Goal: Communication & Community: Participate in discussion

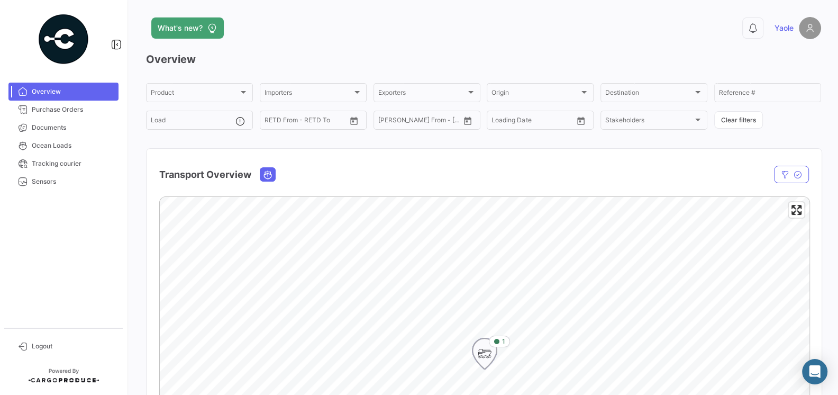
click at [481, 359] on icon "Map marker" at bounding box center [484, 353] width 15 height 22
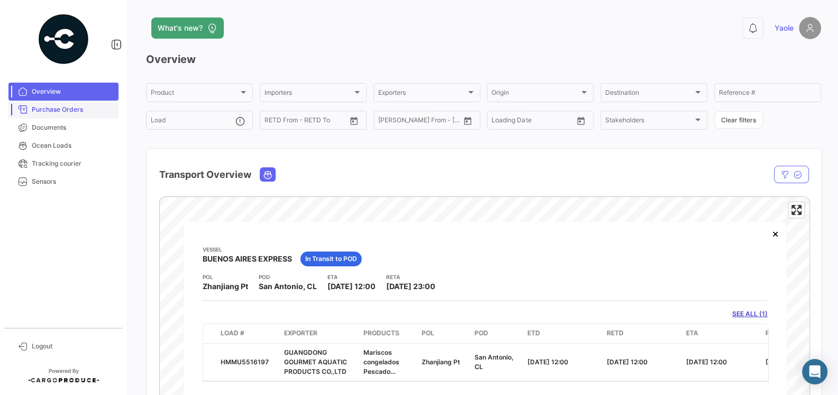
click at [57, 112] on span "Purchase Orders" at bounding box center [73, 110] width 83 height 10
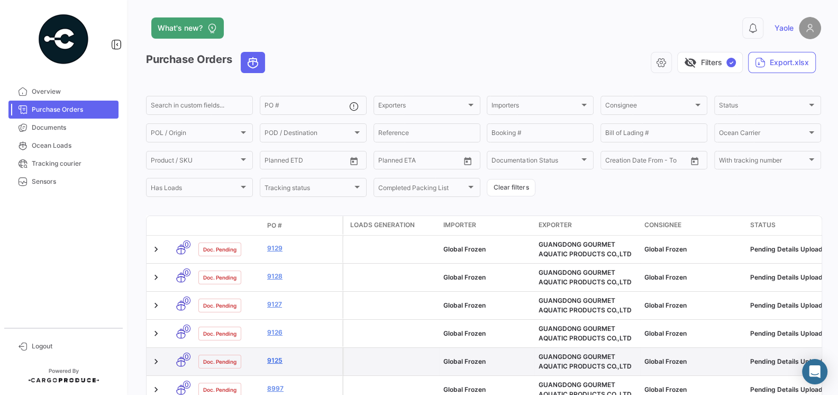
click at [275, 361] on link "9125" at bounding box center [302, 361] width 71 height 10
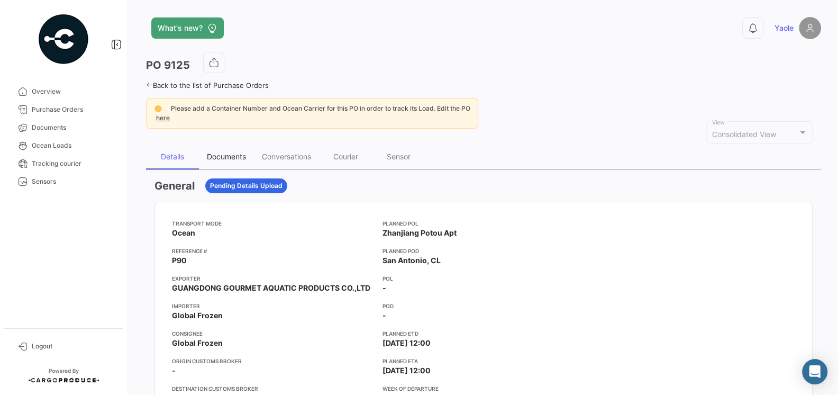
click at [219, 156] on div "Documents" at bounding box center [226, 156] width 39 height 9
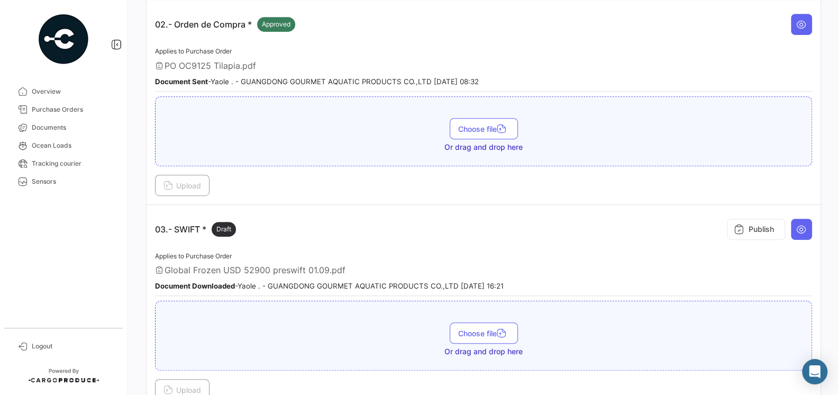
scroll to position [451, 0]
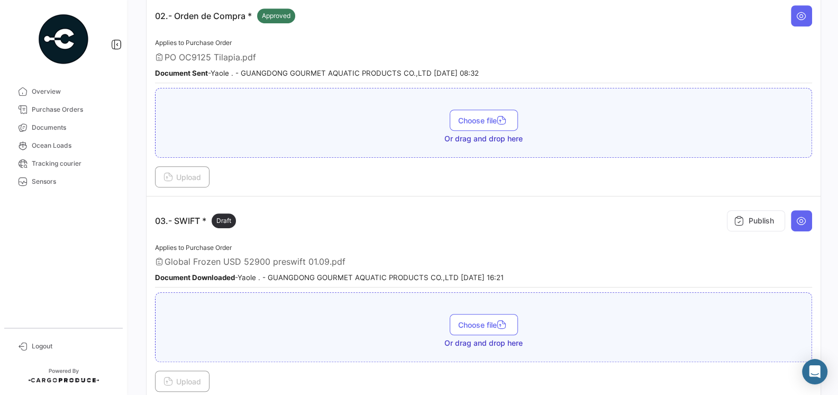
click at [541, 232] on app-document-grouped "03.- SWIFT * Draft Publish Applies to Purchase Order Global Frozen USD 52900 pr…" at bounding box center [483, 298] width 657 height 187
click at [580, 242] on div "Applies to Purchase Order Global Frozen USD 52900 preswift 01.09.pdf Document D…" at bounding box center [483, 264] width 657 height 47
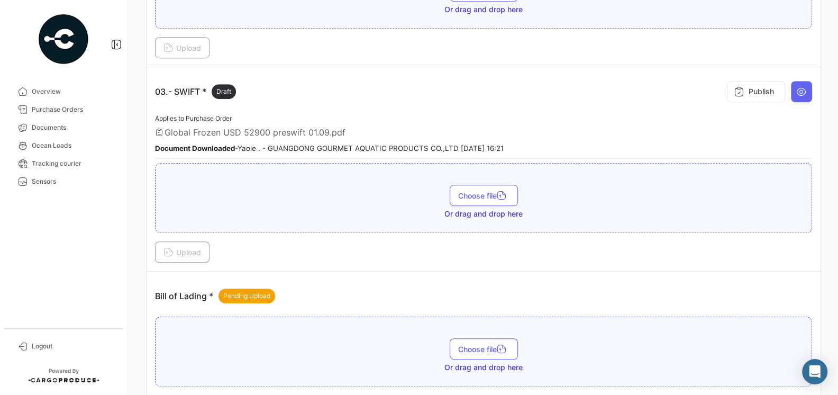
scroll to position [578, 0]
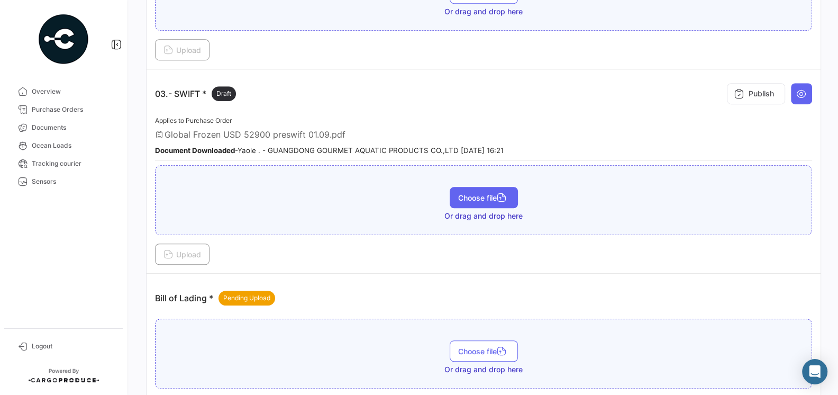
click at [479, 193] on span "Choose file" at bounding box center [483, 197] width 51 height 9
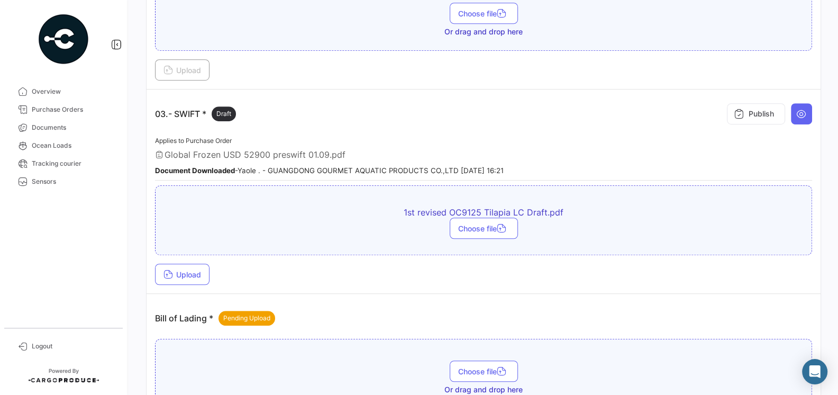
scroll to position [462, 0]
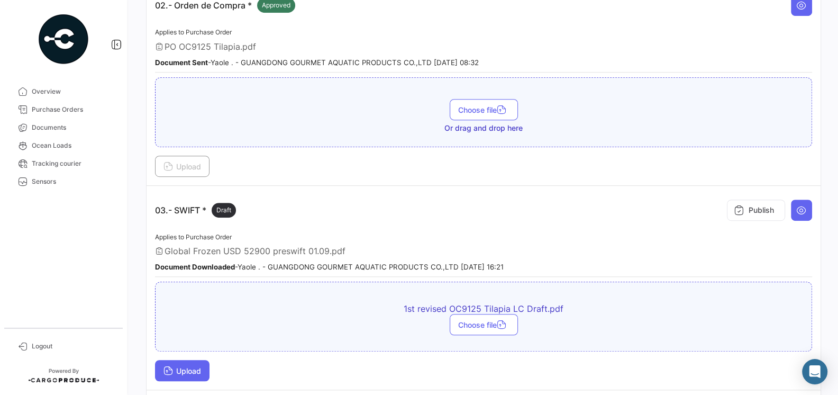
click at [185, 366] on span "Upload" at bounding box center [182, 370] width 38 height 9
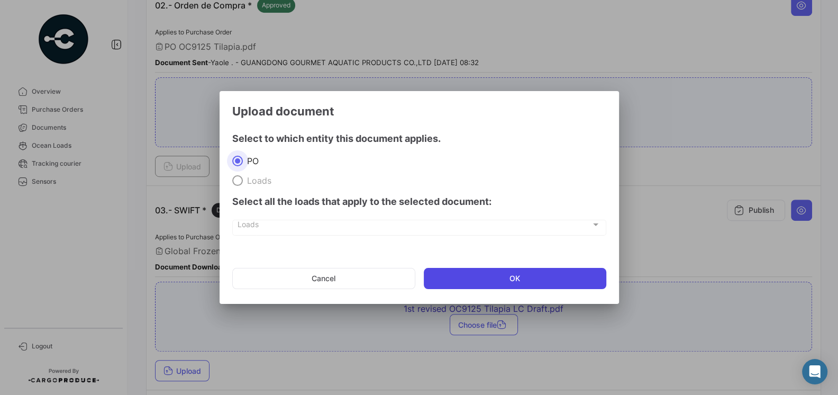
click at [459, 279] on button "OK" at bounding box center [515, 278] width 183 height 21
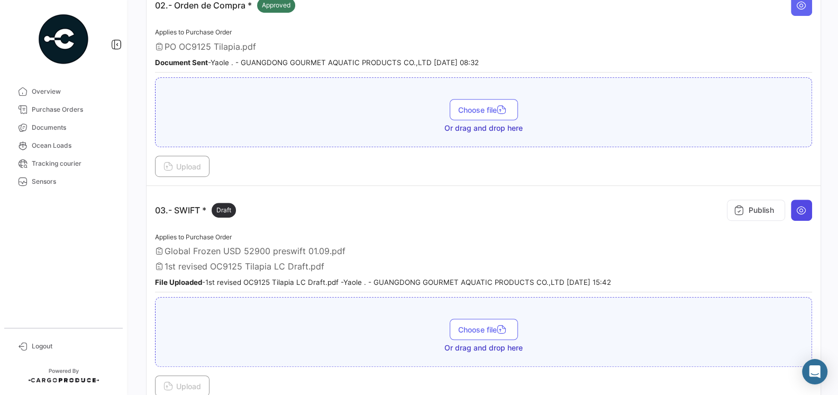
click at [792, 207] on button at bounding box center [801, 209] width 21 height 21
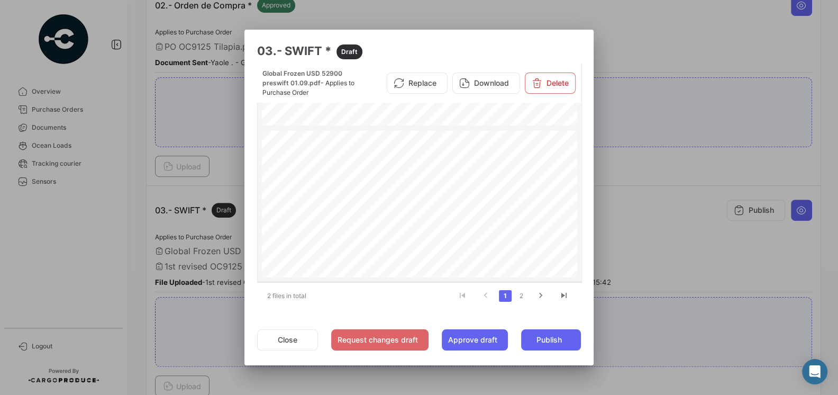
scroll to position [334, 0]
click at [522, 293] on link "2" at bounding box center [521, 296] width 13 height 12
click at [428, 212] on div "L C d r a f t m o d i f i c a t i o n f o r O C 9 1 2 5 P l s c h a n g e t o b…" at bounding box center [420, 169] width 316 height 223
click at [294, 346] on button "Close" at bounding box center [287, 339] width 61 height 21
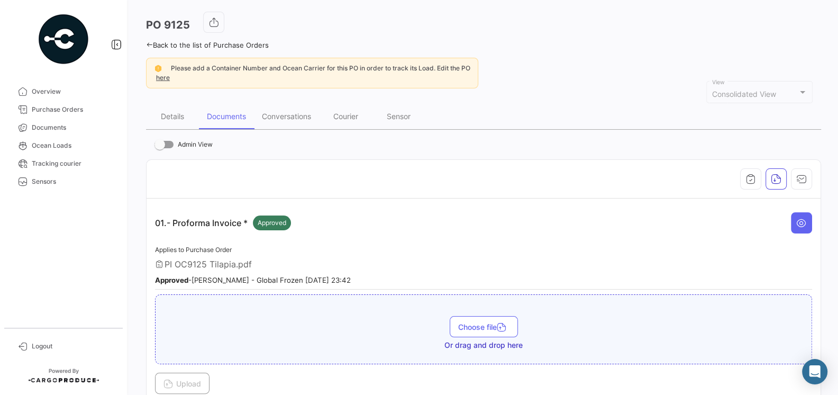
scroll to position [0, 0]
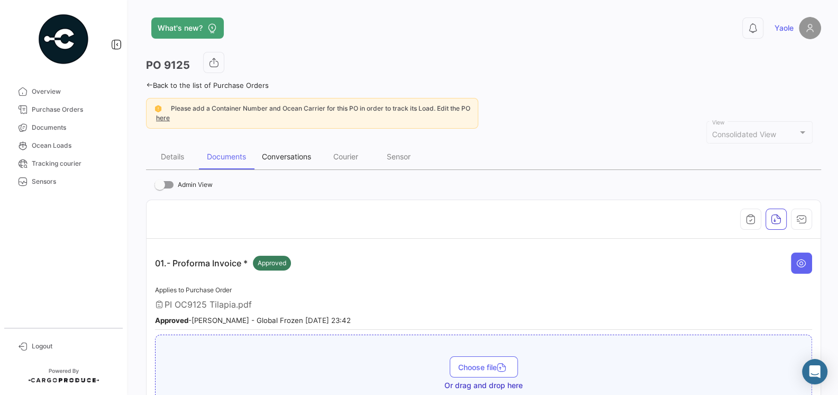
click at [279, 160] on div "Conversations" at bounding box center [286, 156] width 65 height 25
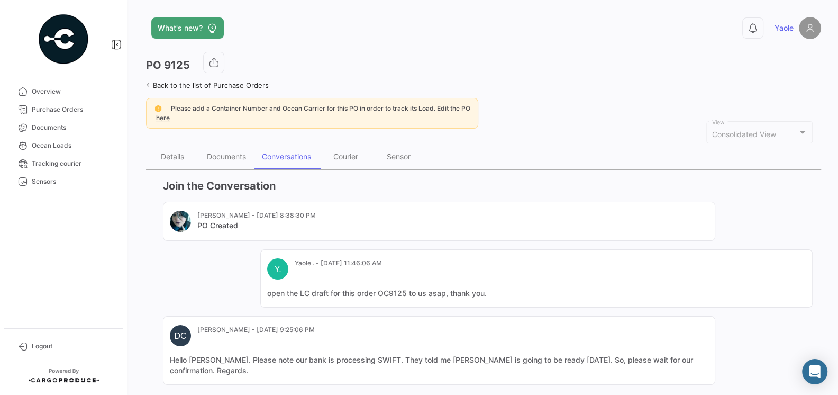
scroll to position [121, 0]
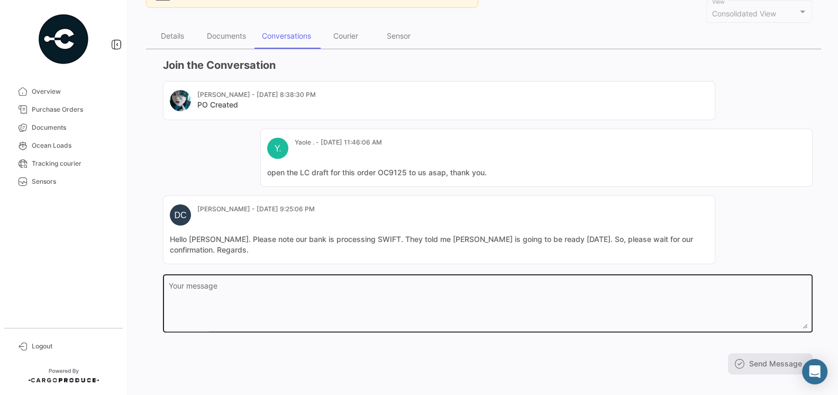
click at [348, 289] on textarea "Your message" at bounding box center [488, 305] width 639 height 47
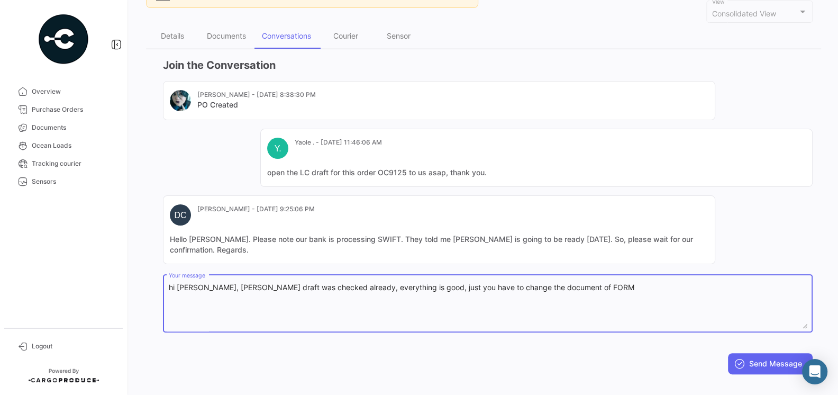
click at [576, 282] on textarea "hi [PERSON_NAME], [PERSON_NAME] draft was checked already, everything is good, …" at bounding box center [488, 305] width 639 height 47
click at [671, 282] on textarea "hi [PERSON_NAME], [PERSON_NAME] draft was checked already, everything is good, …" at bounding box center [488, 305] width 639 height 47
click at [715, 282] on textarea "hi [PERSON_NAME], [PERSON_NAME] draft was checked already, everything is good, …" at bounding box center [488, 305] width 639 height 47
click at [357, 292] on textarea "hi [PERSON_NAME], [PERSON_NAME] draft was checked already, everything is good, …" at bounding box center [488, 305] width 639 height 47
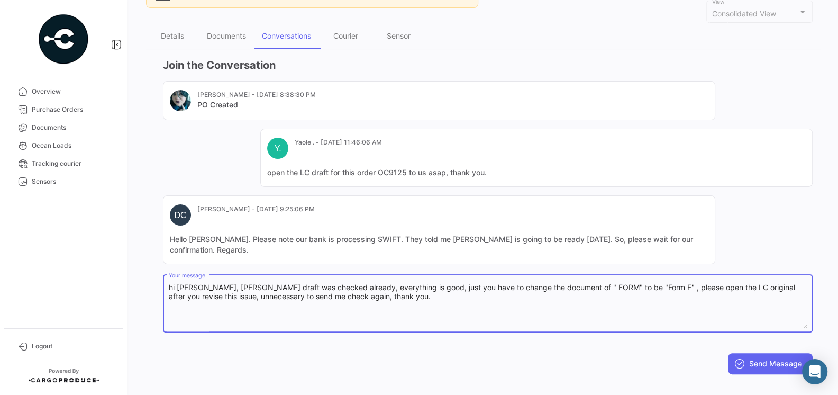
click at [660, 282] on textarea "hi [PERSON_NAME], [PERSON_NAME] draft was checked already, everything is good, …" at bounding box center [488, 305] width 639 height 47
type textarea "hi [PERSON_NAME], [PERSON_NAME] draft was checked already, everything is good, …"
click at [761, 353] on button "Send Message" at bounding box center [770, 363] width 85 height 21
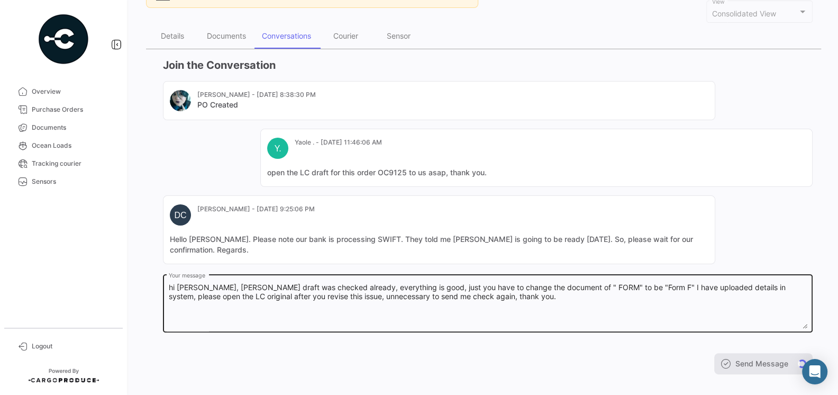
click at [627, 289] on textarea "hi [PERSON_NAME], [PERSON_NAME] draft was checked already, everything is good, …" at bounding box center [488, 305] width 639 height 47
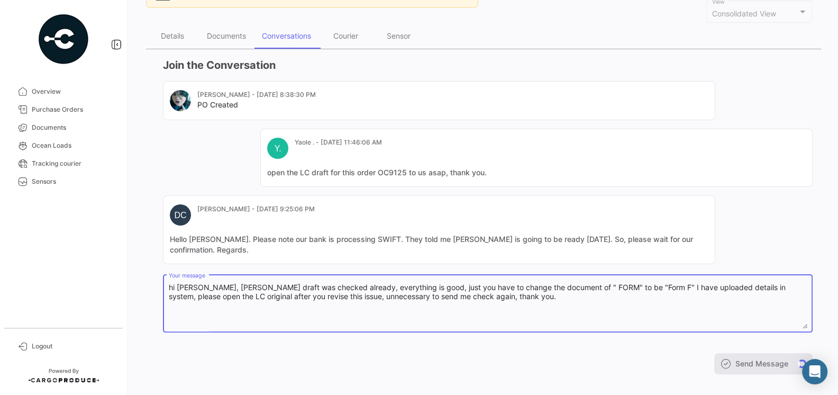
click at [517, 288] on textarea "hi [PERSON_NAME], [PERSON_NAME] draft was checked already, everything is good, …" at bounding box center [488, 305] width 639 height 47
